Goal: Information Seeking & Learning: Learn about a topic

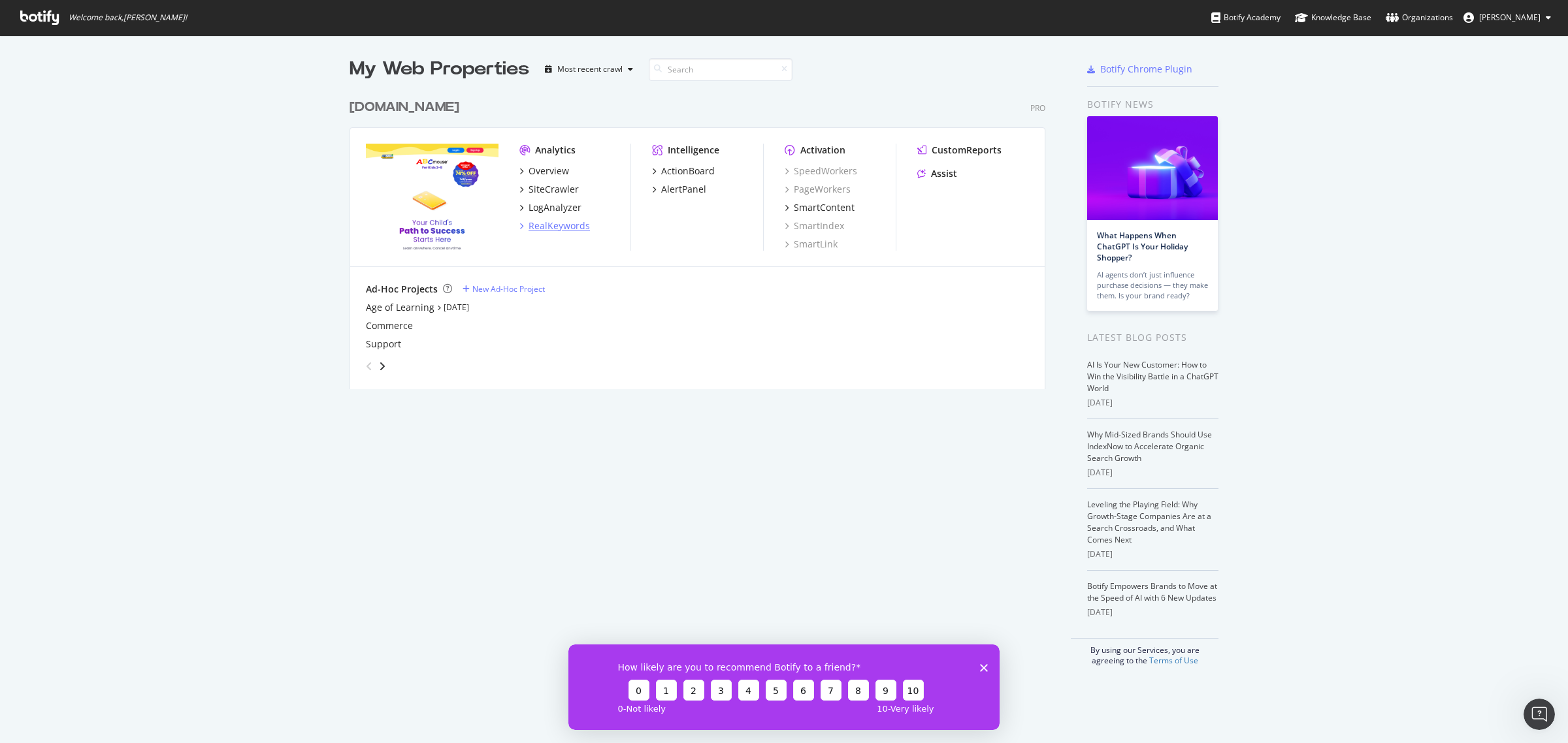
click at [550, 227] on div "RealKeywords" at bounding box center [559, 225] width 61 height 13
